Goal: Information Seeking & Learning: Get advice/opinions

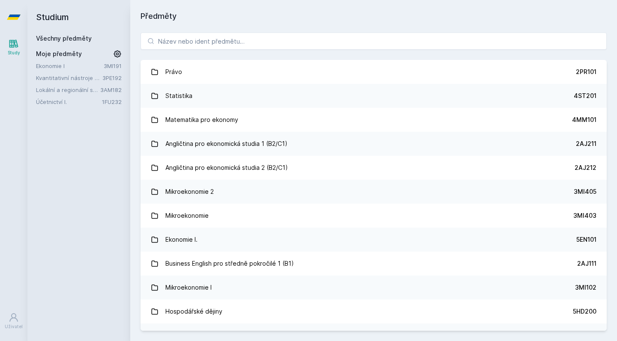
click at [71, 99] on link "Účetnictví I." at bounding box center [69, 102] width 66 height 9
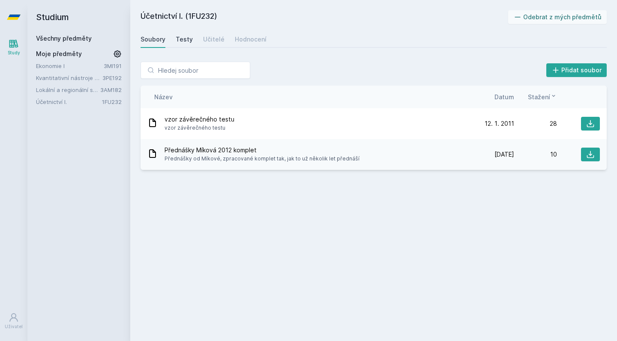
click at [187, 40] on div "Testy" at bounding box center [184, 39] width 17 height 9
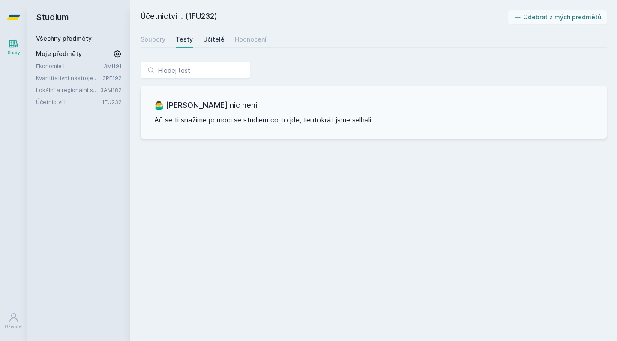
click at [203, 39] on div "Učitelé" at bounding box center [213, 39] width 21 height 9
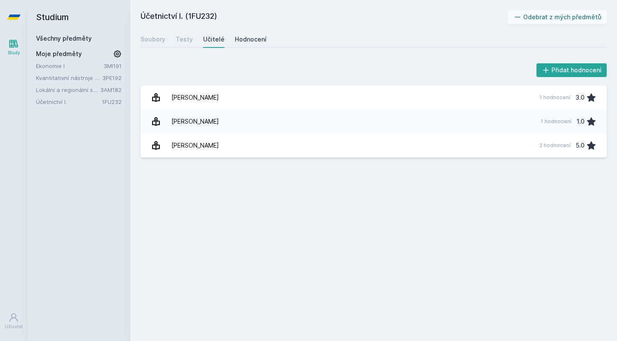
click at [245, 39] on div "Hodnocení" at bounding box center [251, 39] width 32 height 9
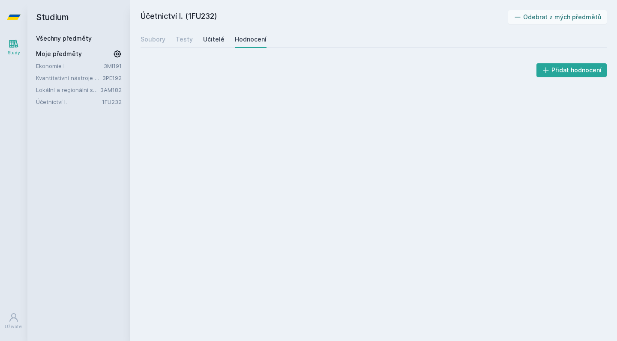
click at [220, 42] on div "Učitelé" at bounding box center [213, 39] width 21 height 9
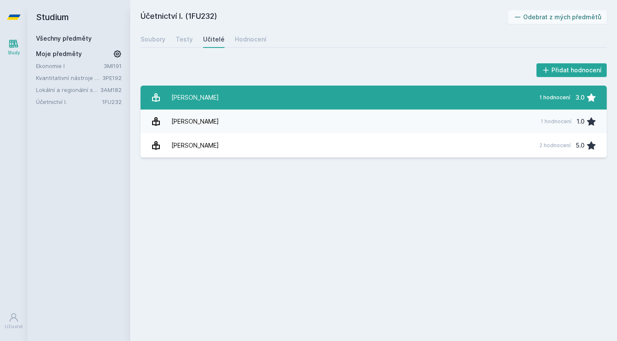
click at [224, 96] on link "[PERSON_NAME] 1 hodnocení 3.0" at bounding box center [374, 98] width 466 height 24
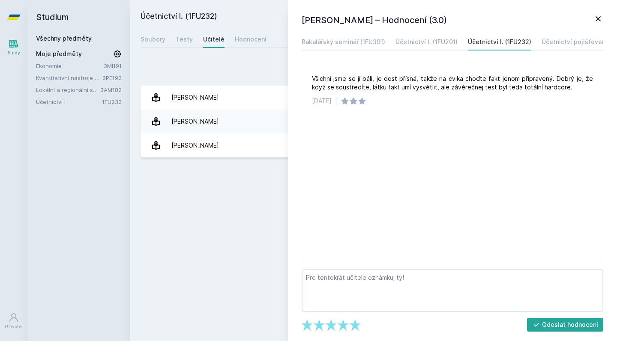
click at [342, 18] on icon at bounding box center [598, 19] width 10 height 10
